Goal: Transaction & Acquisition: Purchase product/service

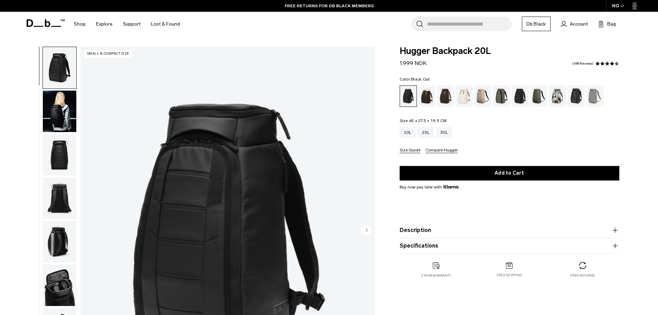
click at [56, 123] on img "button" at bounding box center [60, 111] width 34 height 41
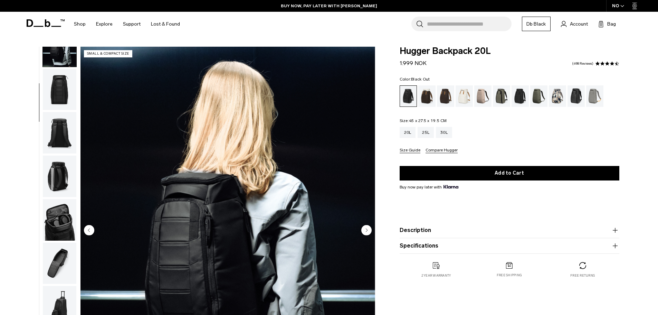
click at [633, 41] on body "Skip to content BUY NOW, PAY LATER WITH [PERSON_NAME] 10% OFF YOUR FIRST PURCHA…" at bounding box center [329, 157] width 658 height 315
click at [614, 3] on div "NO" at bounding box center [618, 6] width 24 height 12
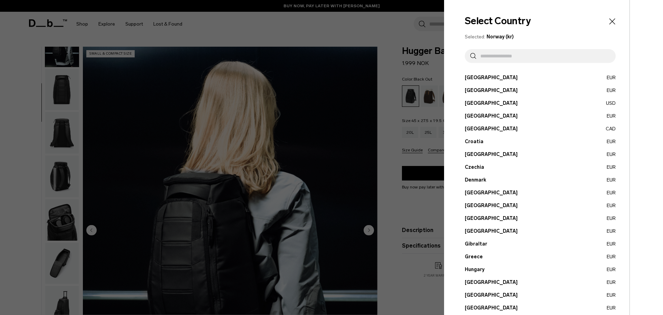
click at [474, 194] on button "[GEOGRAPHIC_DATA] EUR" at bounding box center [540, 192] width 151 height 7
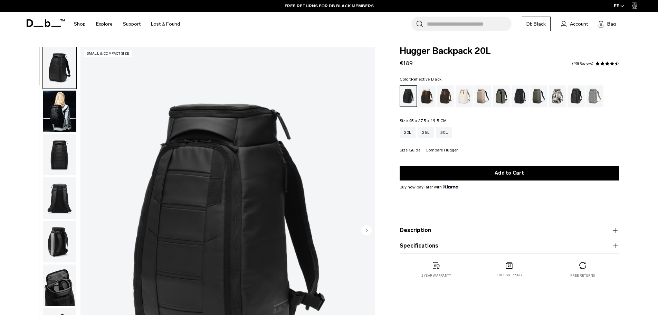
click at [576, 99] on div "Reflective Black" at bounding box center [577, 95] width 18 height 21
